Goal: Navigation & Orientation: Find specific page/section

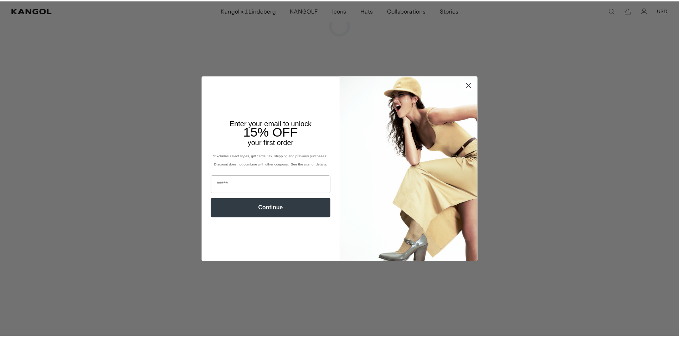
scroll to position [0, 147]
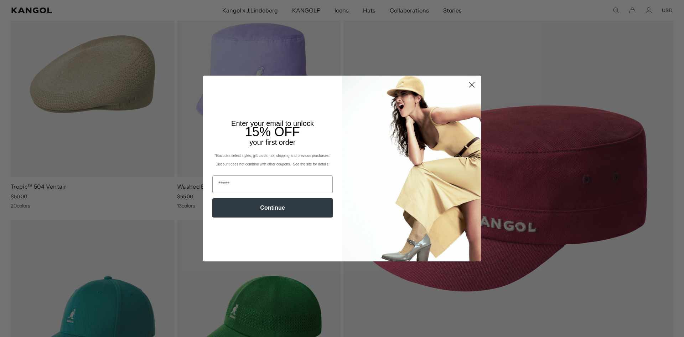
click at [469, 82] on circle "Close dialog" at bounding box center [472, 85] width 12 height 12
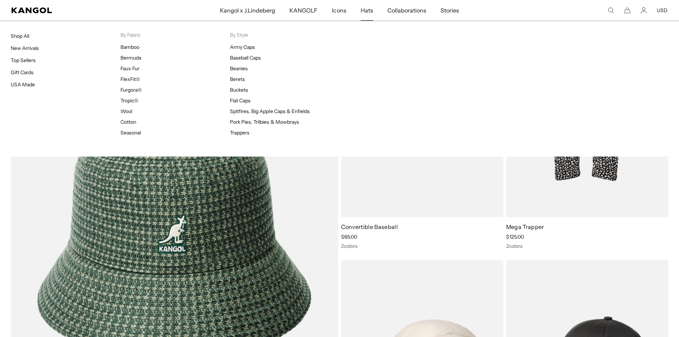
scroll to position [0, 0]
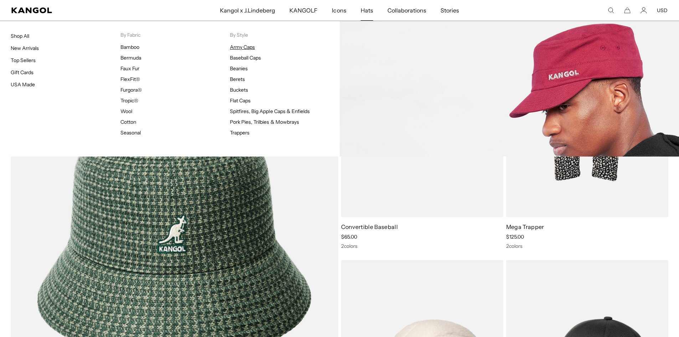
click at [241, 47] on link "Army Caps" at bounding box center [242, 47] width 25 height 6
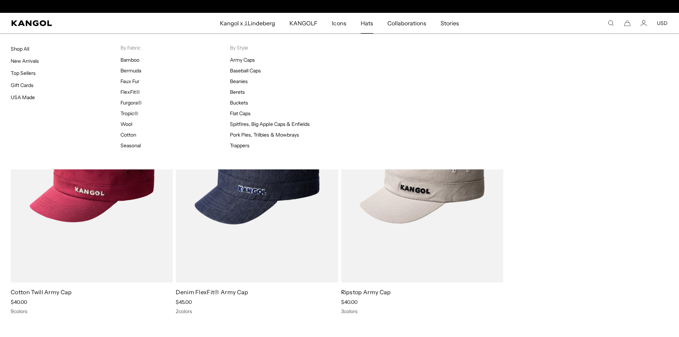
scroll to position [0, 147]
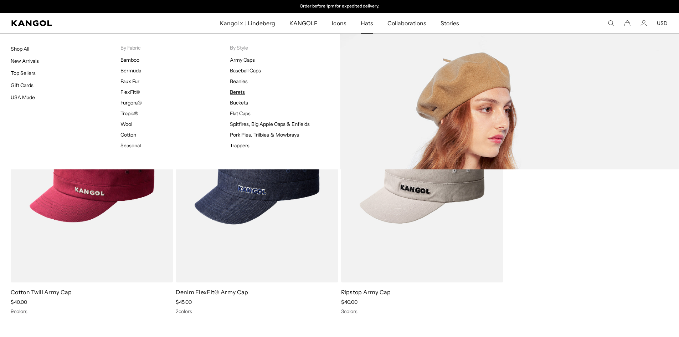
click at [242, 92] on link "Berets" at bounding box center [237, 92] width 15 height 6
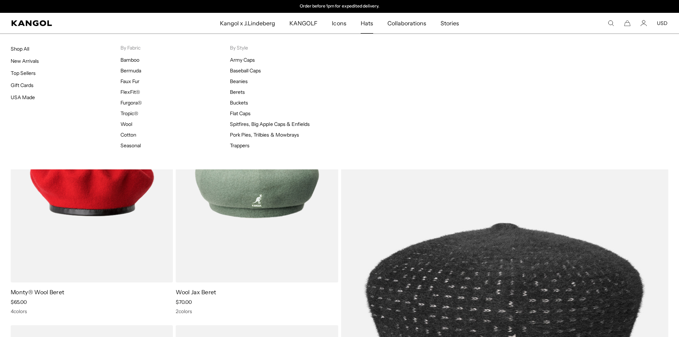
click at [372, 22] on span "Hats" at bounding box center [367, 23] width 12 height 21
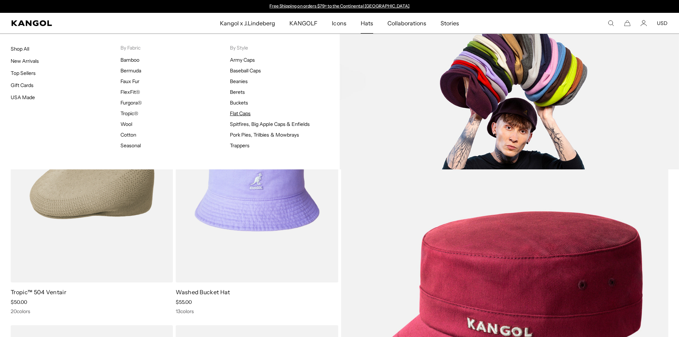
click at [248, 114] on link "Flat Caps" at bounding box center [240, 113] width 21 height 6
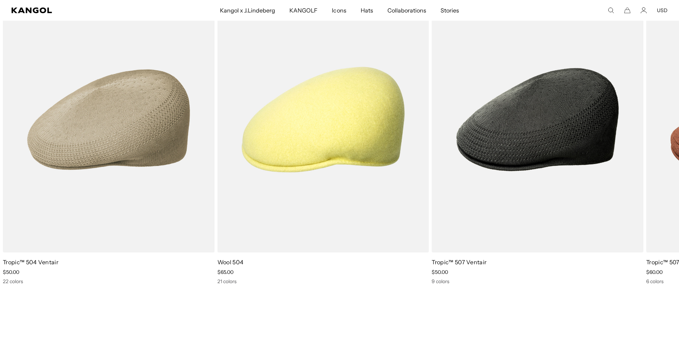
scroll to position [4169, 0]
